Goal: Information Seeking & Learning: Understand process/instructions

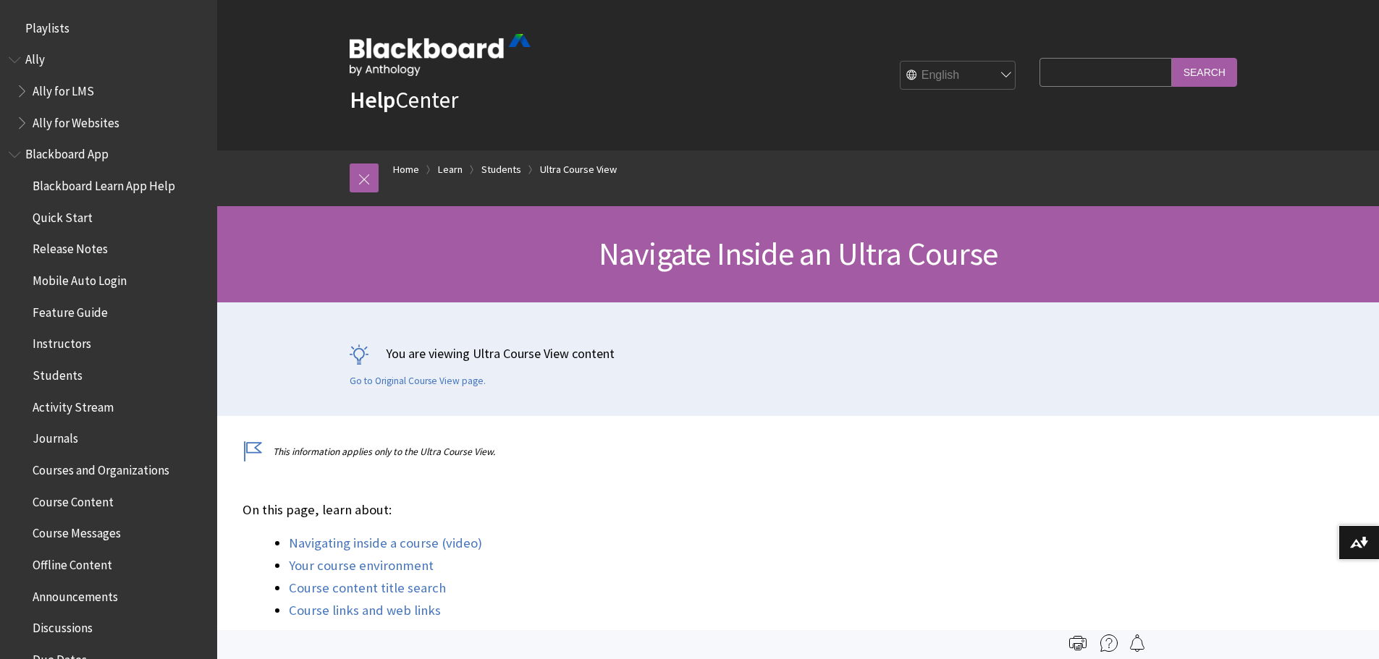
scroll to position [1941, 0]
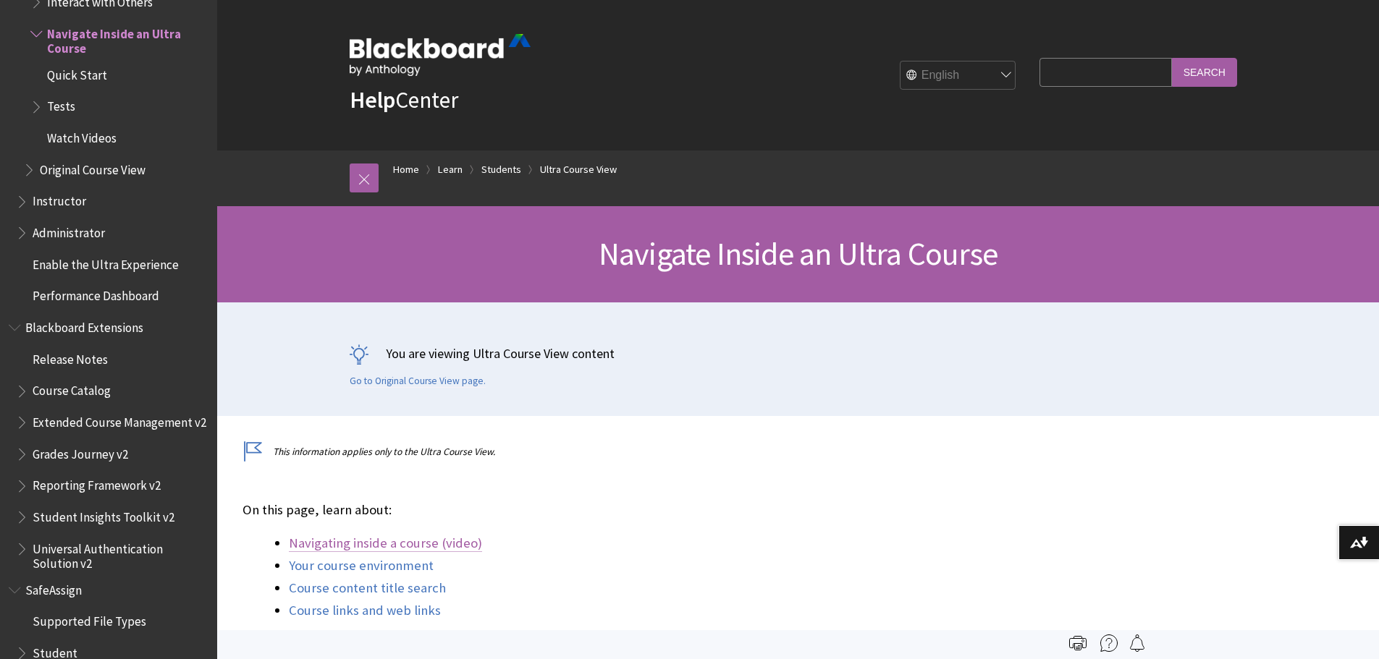
click at [410, 544] on link "Navigating inside a course (video)" at bounding box center [385, 543] width 193 height 17
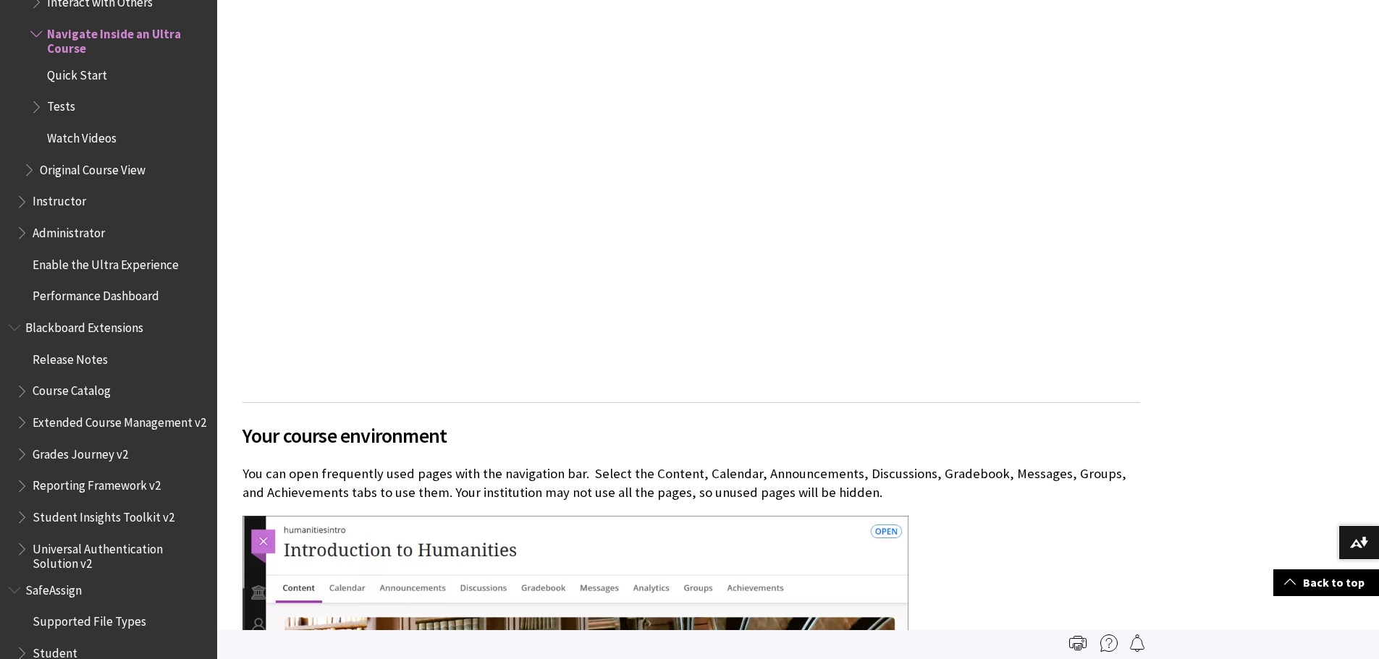
scroll to position [790, 0]
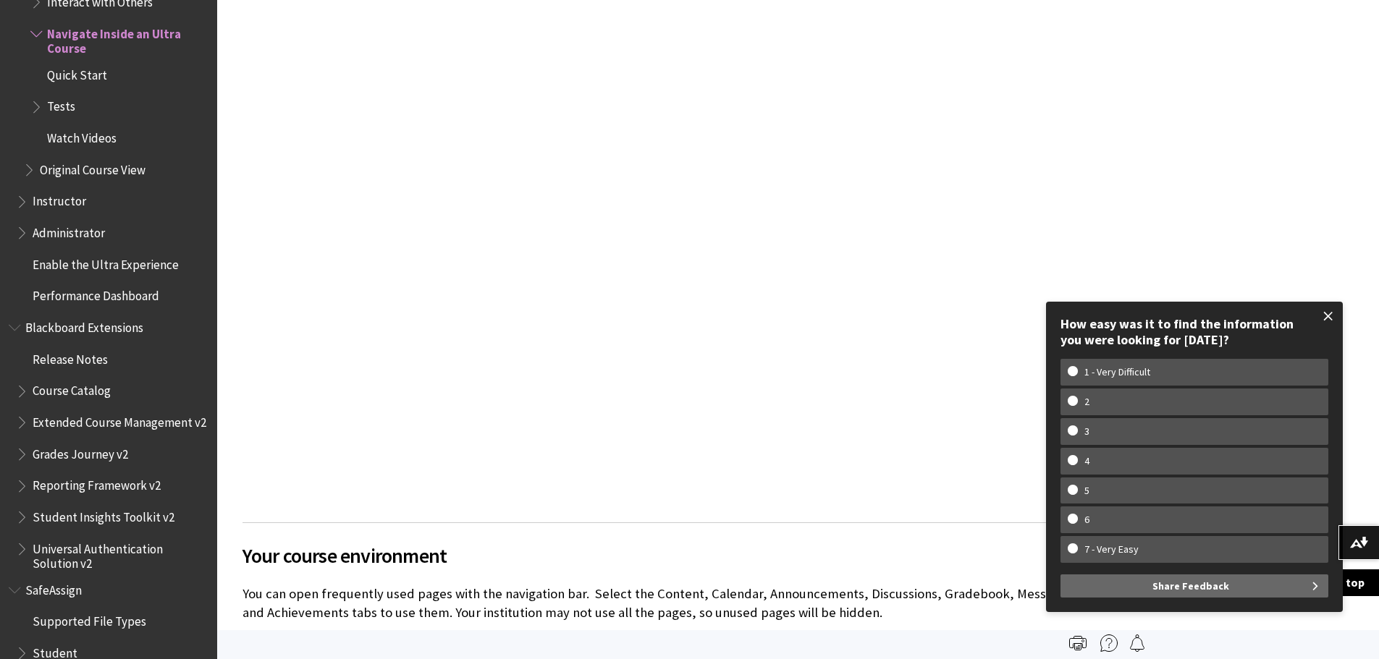
click at [1332, 318] on span at bounding box center [1328, 316] width 30 height 30
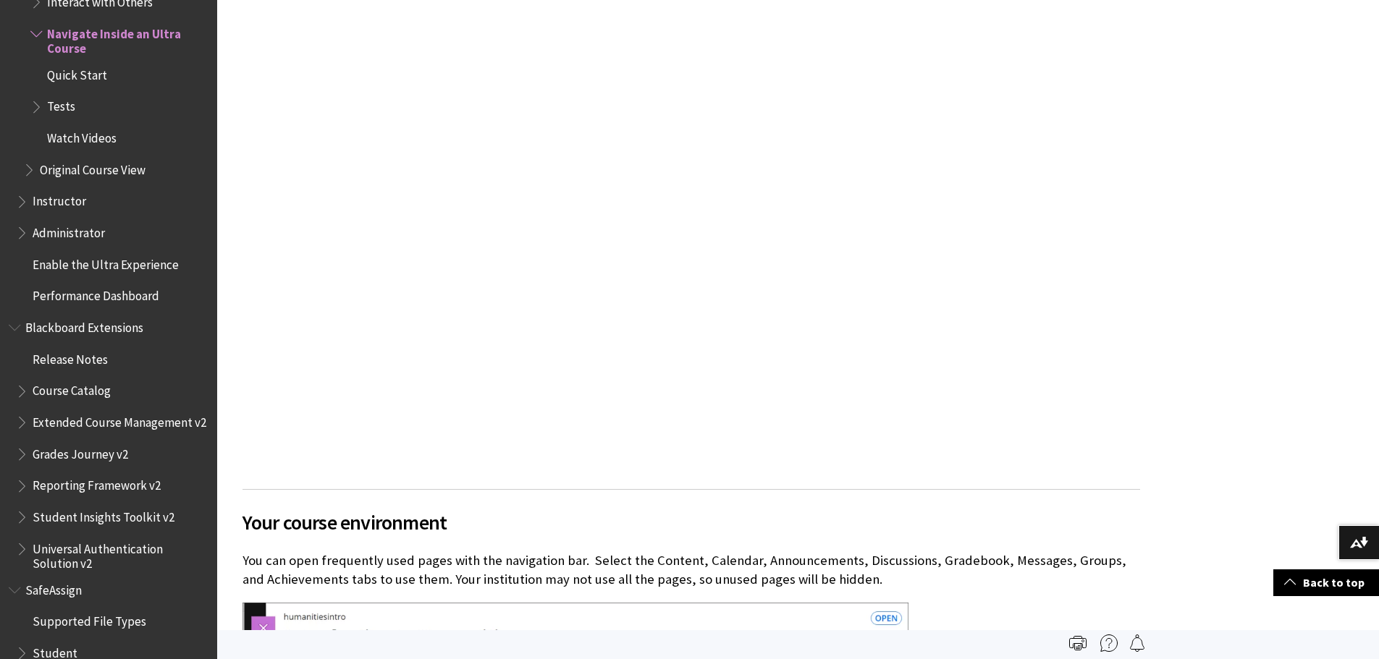
scroll to position [576, 0]
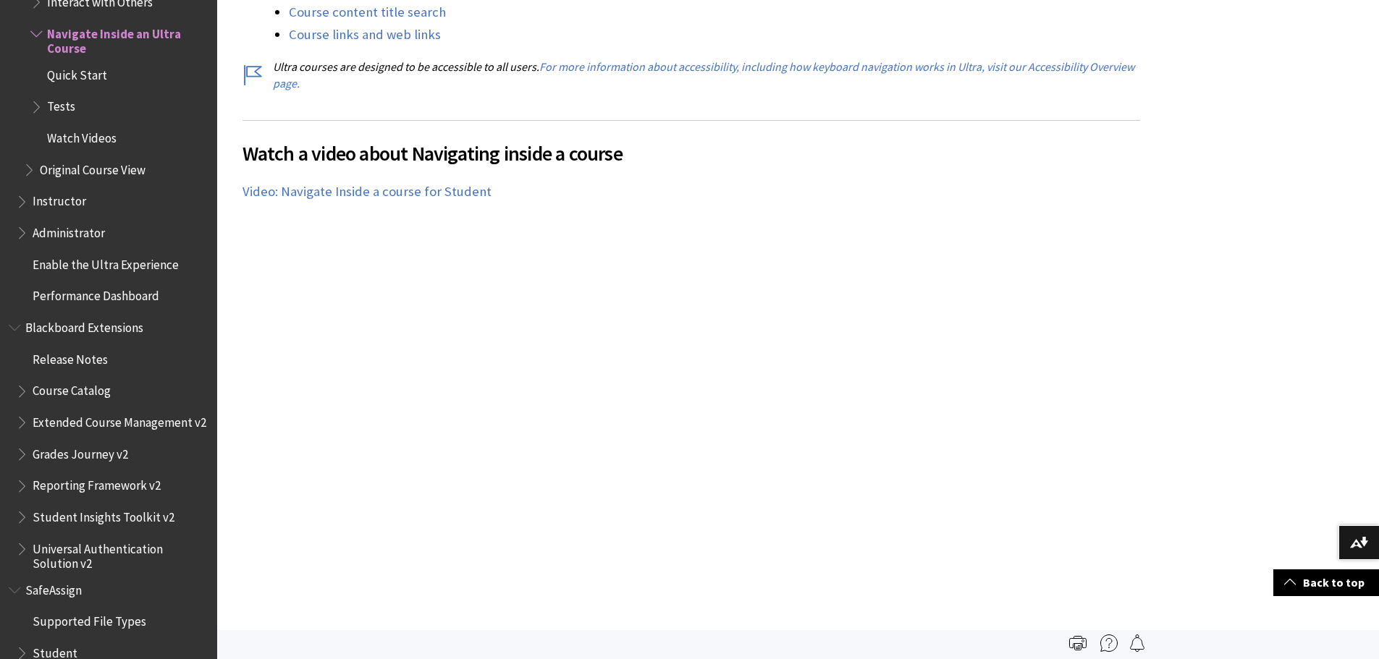
click at [714, 38] on li "Course links and web links" at bounding box center [714, 35] width 851 height 20
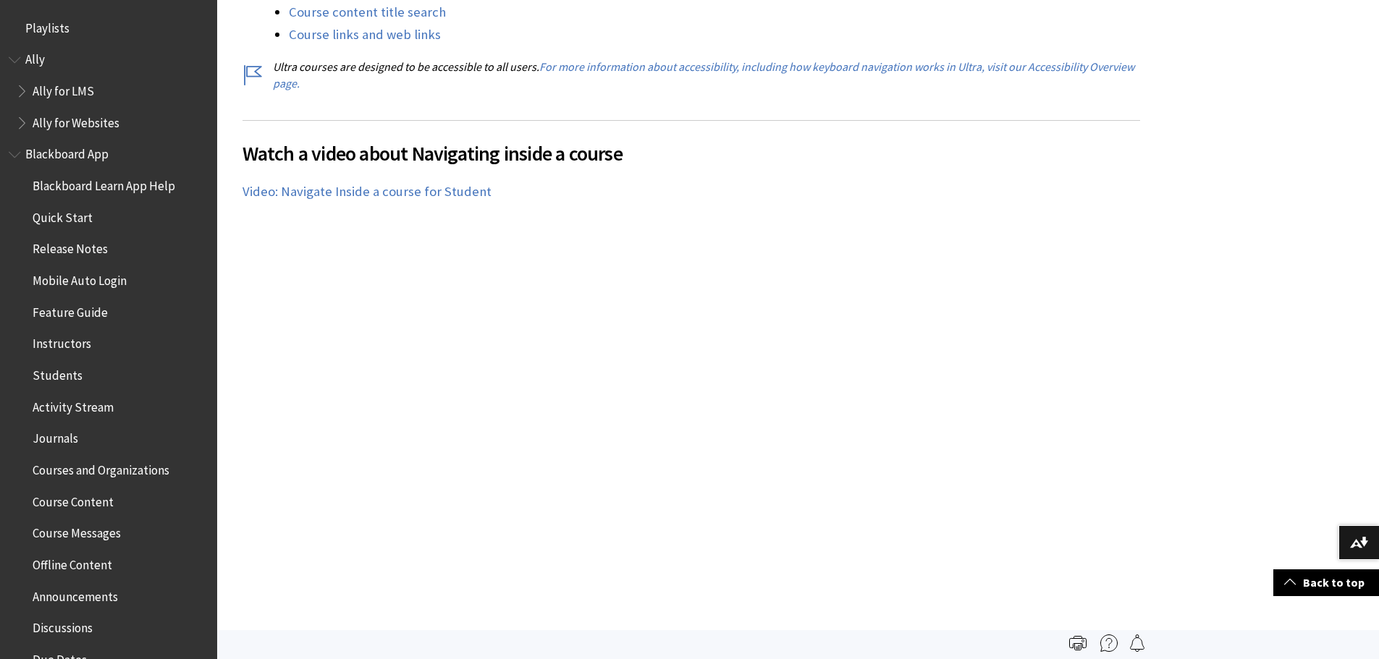
scroll to position [0, 0]
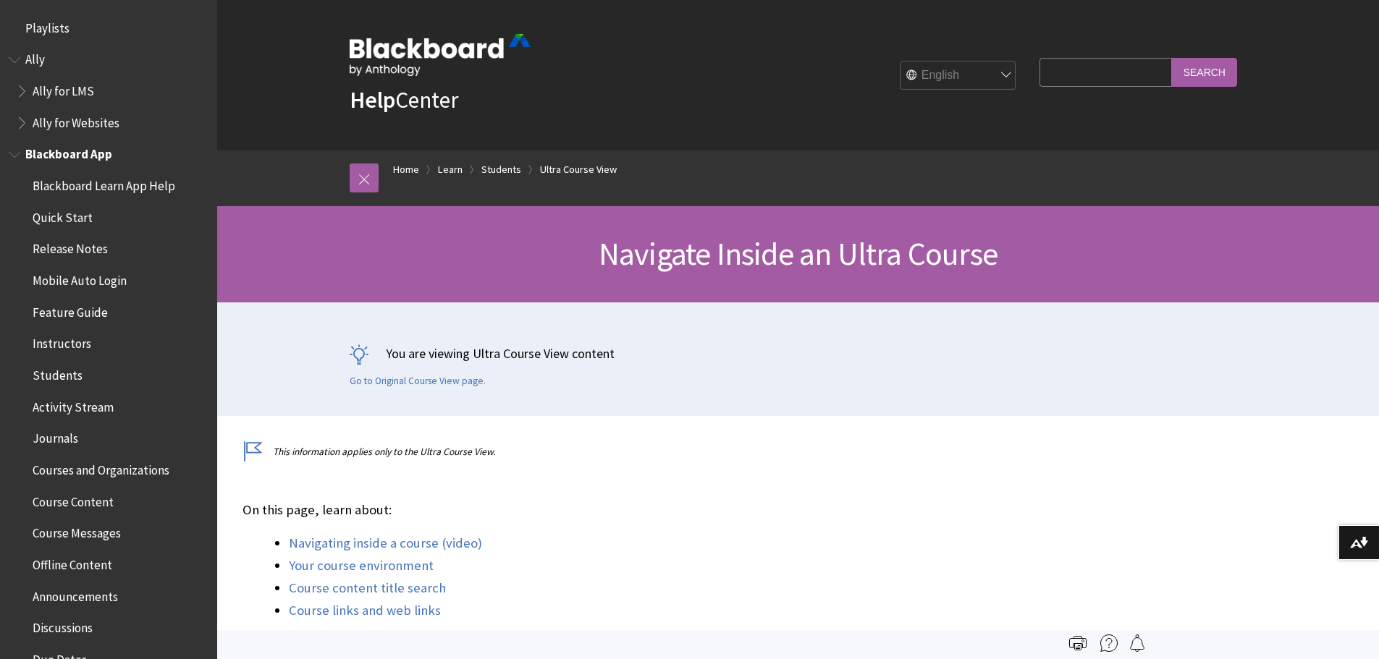
click at [70, 159] on span "Blackboard App" at bounding box center [68, 153] width 87 height 20
